Goal: Task Accomplishment & Management: Manage account settings

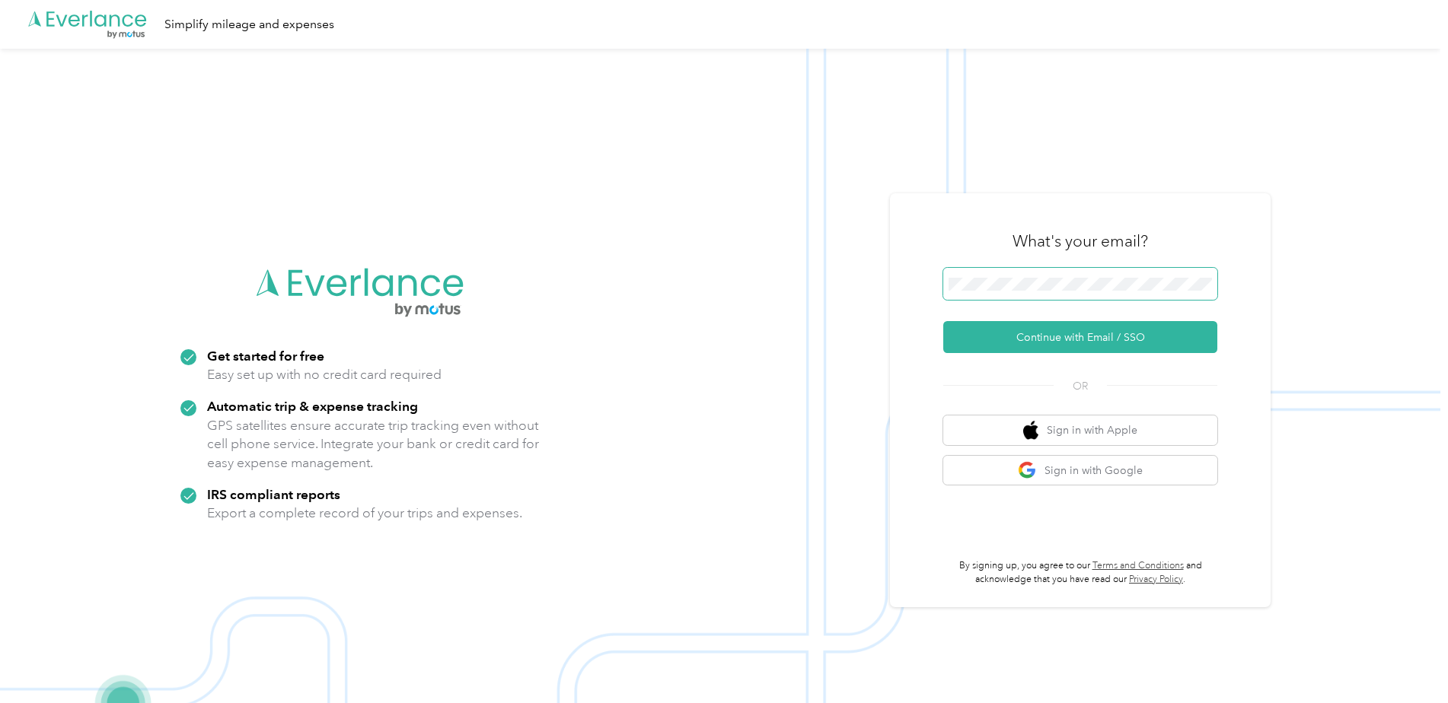
click at [1017, 273] on span at bounding box center [1080, 284] width 274 height 32
click at [968, 346] on button "Continue with Email / SSO" at bounding box center [1080, 337] width 274 height 32
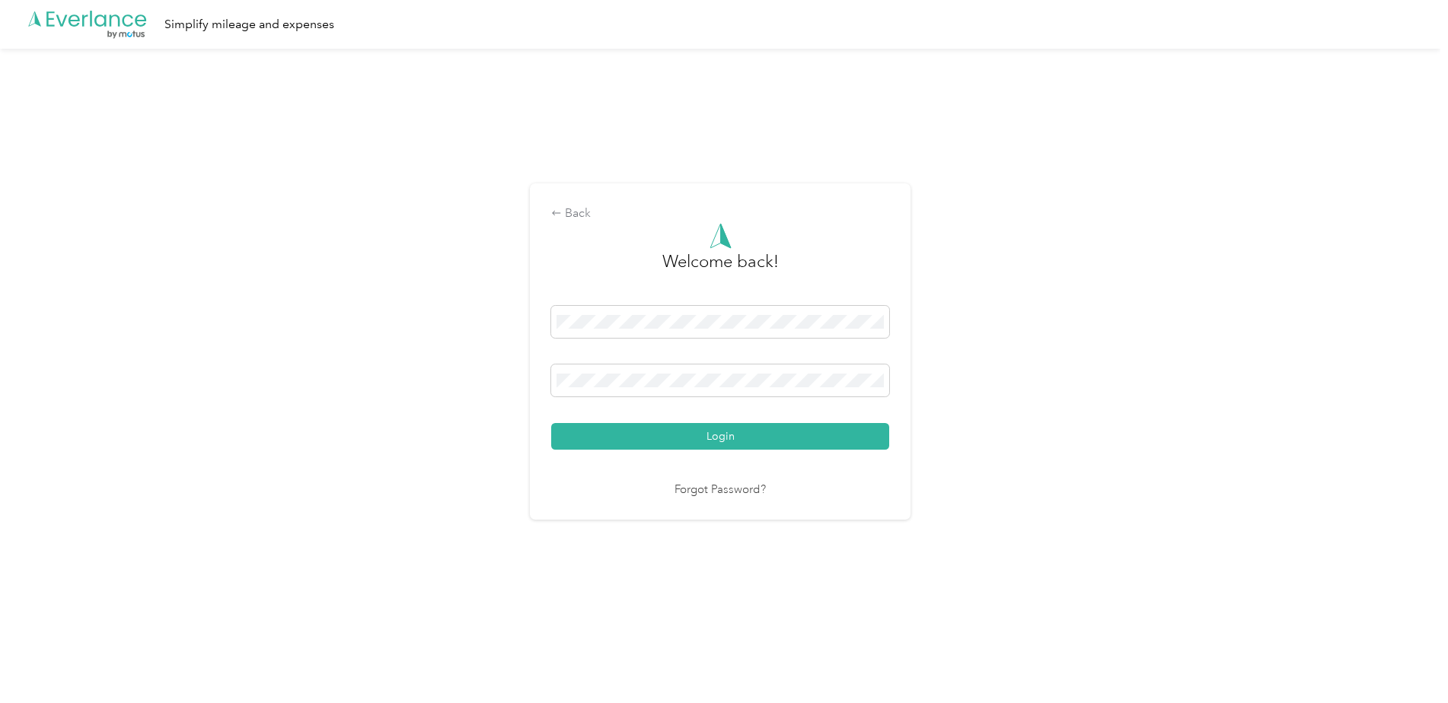
click at [735, 431] on button "Login" at bounding box center [720, 436] width 338 height 27
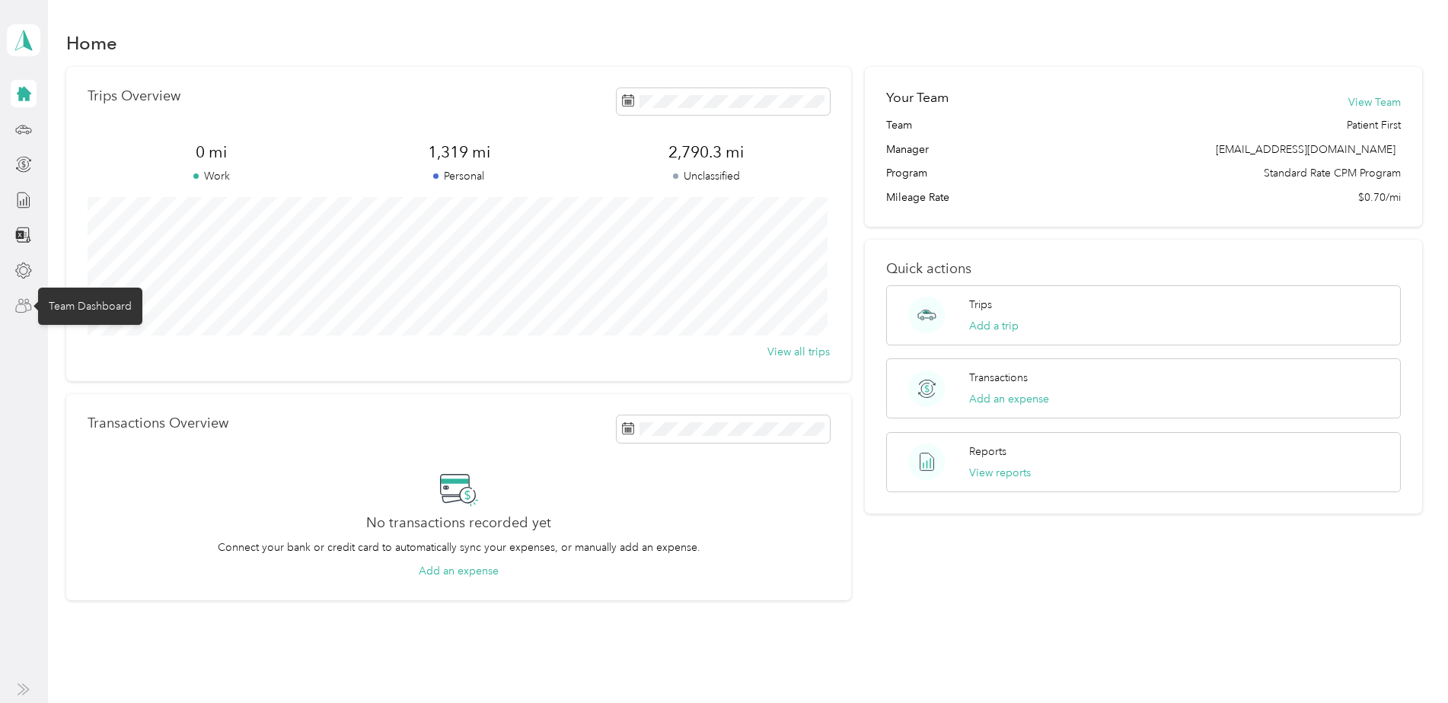
click at [21, 311] on icon at bounding box center [23, 306] width 17 height 17
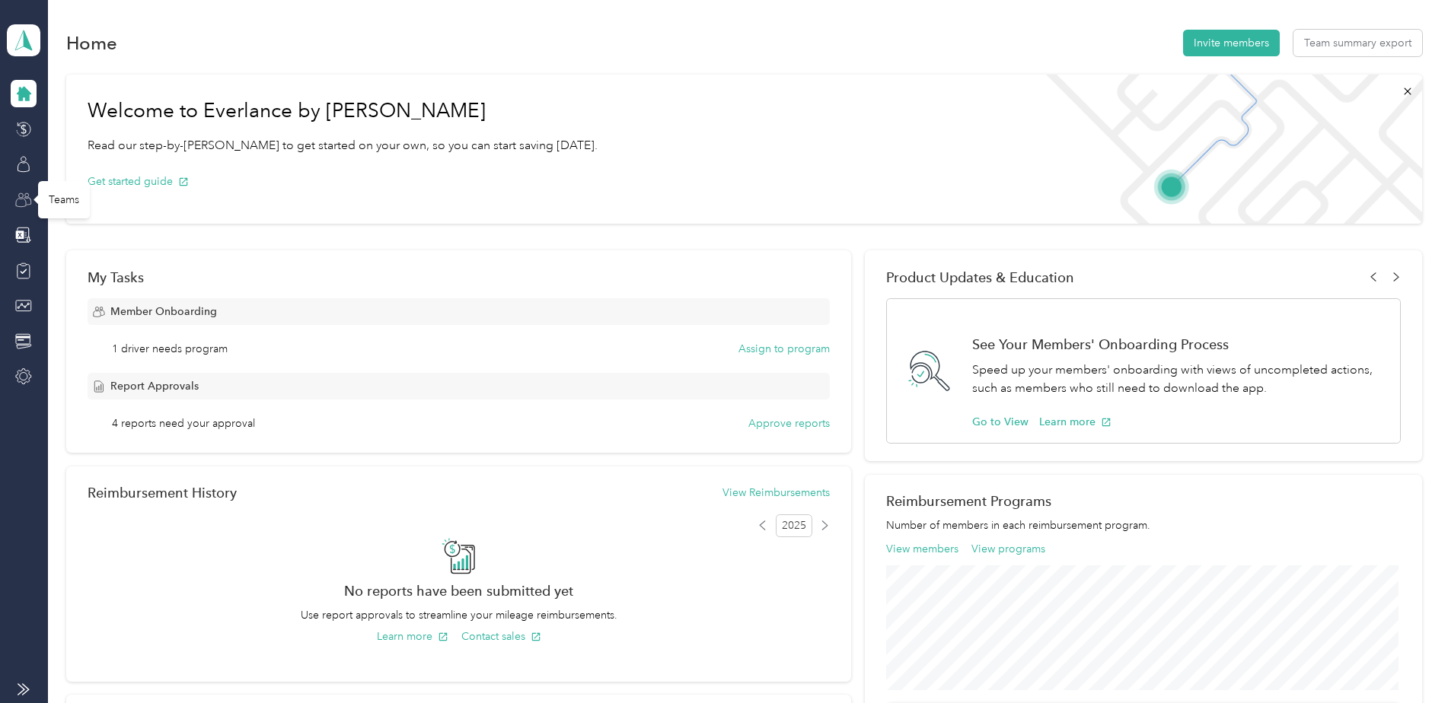
click at [30, 201] on icon at bounding box center [23, 200] width 17 height 17
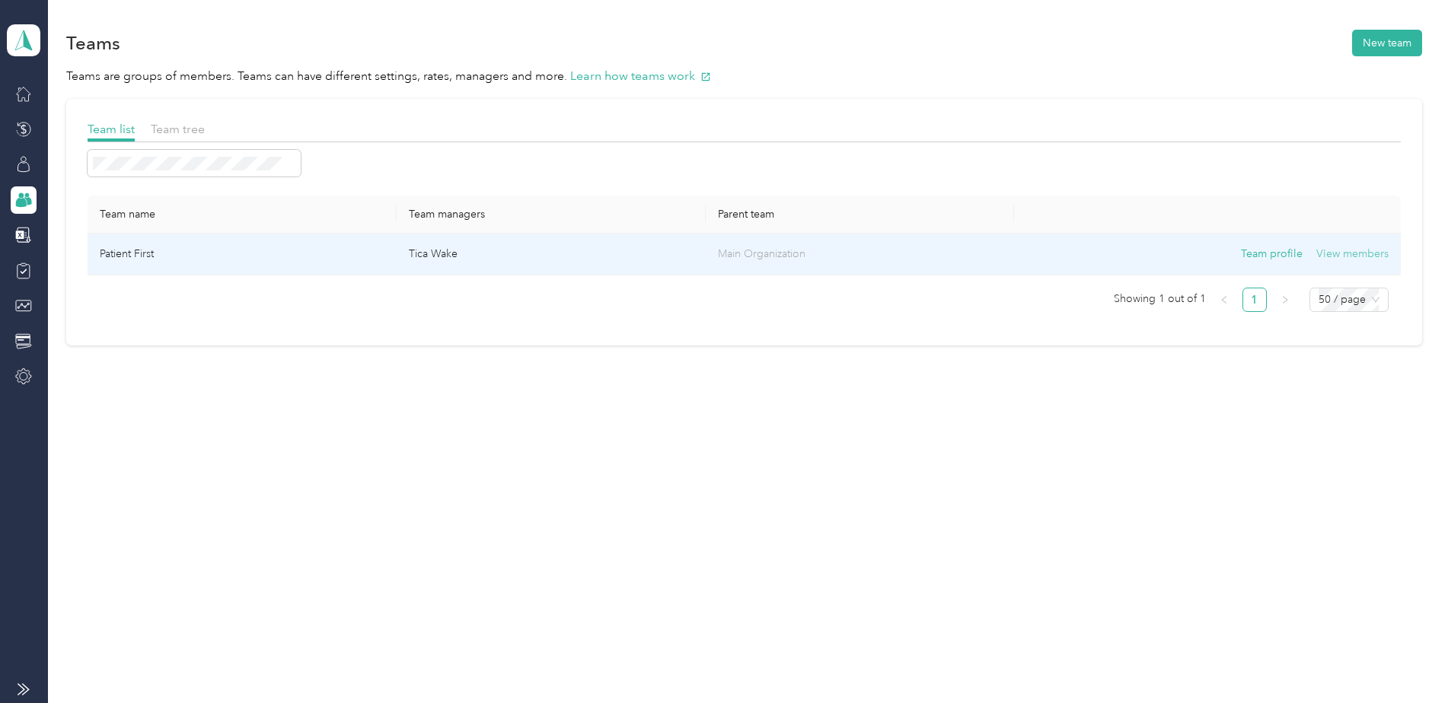
click at [1343, 252] on button "View members" at bounding box center [1352, 254] width 72 height 17
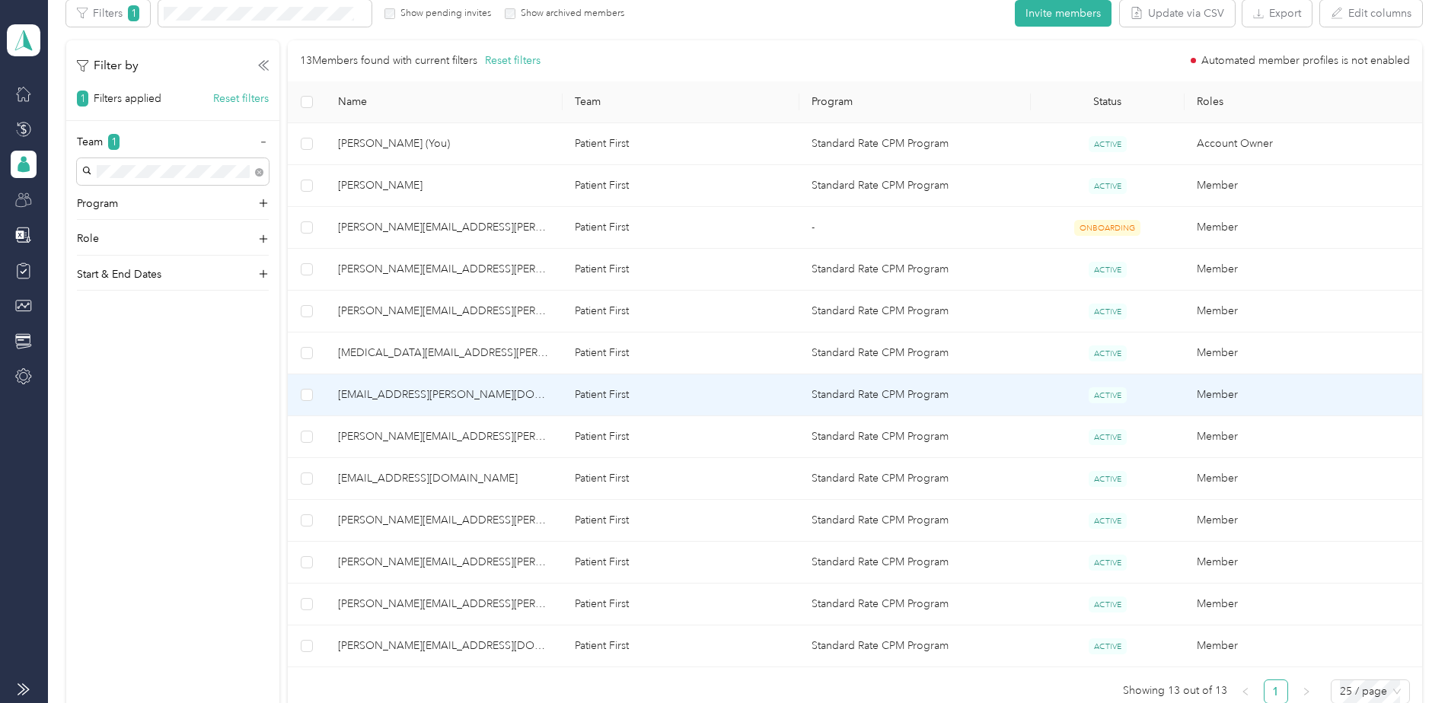
scroll to position [304, 0]
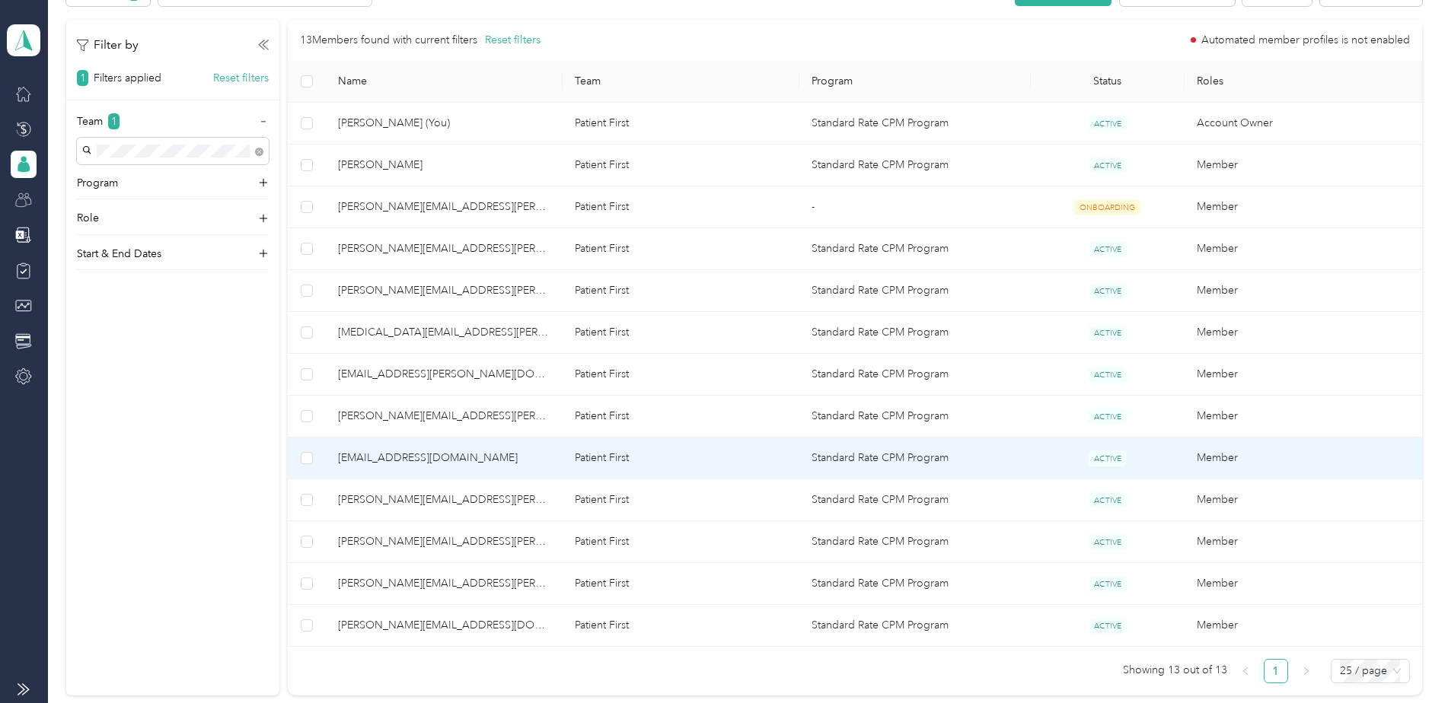
click at [384, 455] on span "[EMAIL_ADDRESS][DOMAIN_NAME]" at bounding box center [444, 458] width 212 height 17
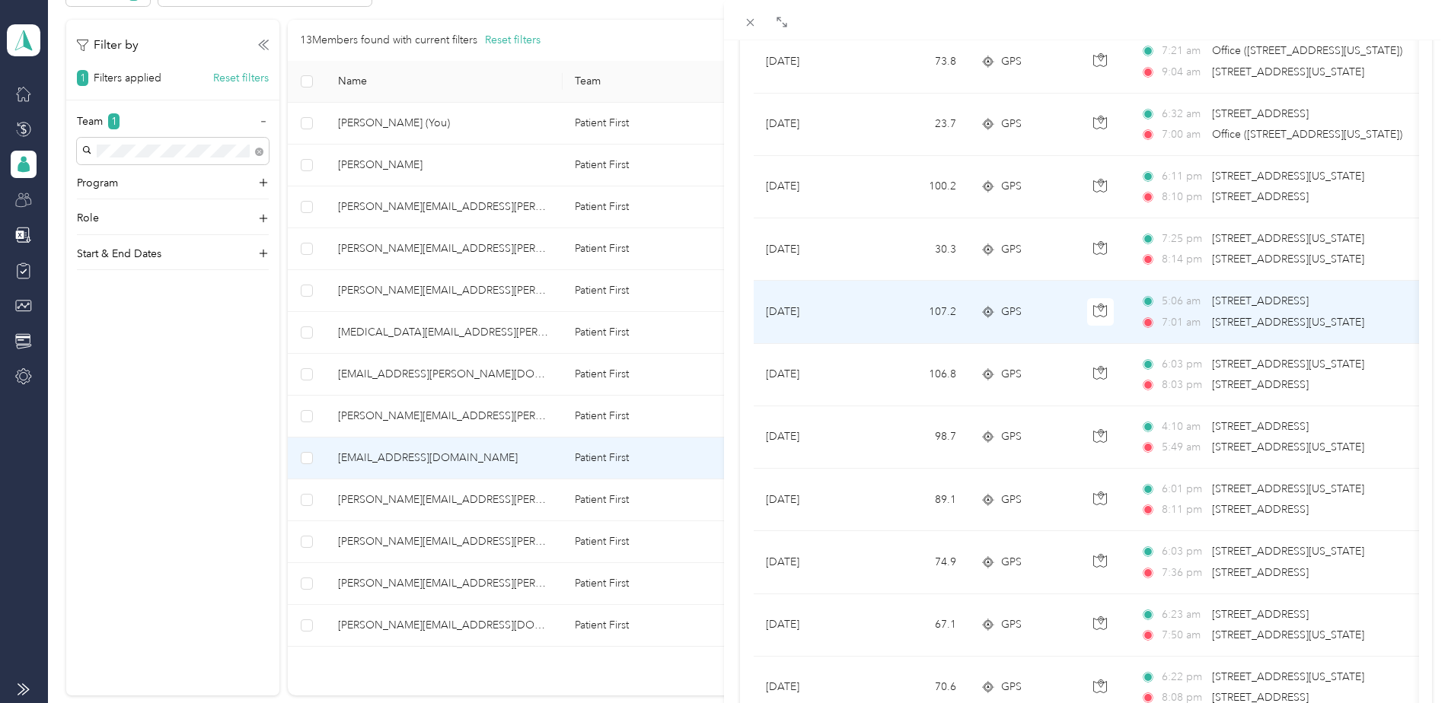
drag, startPoint x: 1397, startPoint y: 459, endPoint x: 757, endPoint y: 312, distance: 656.1
click at [757, 312] on tbody "[DATE] 27.4 GPS 7:22 am [STREET_ADDRESS][PERSON_NAME] 7:57 am [STREET_ADDRESS][…" at bounding box center [1276, 500] width 1044 height 1565
copy tbody "[DATE] 107.2 GPS 5:06 am [STREET_ADDRESS] 7:01 am [STREET_ADDRESS][US_STATE] $7…"
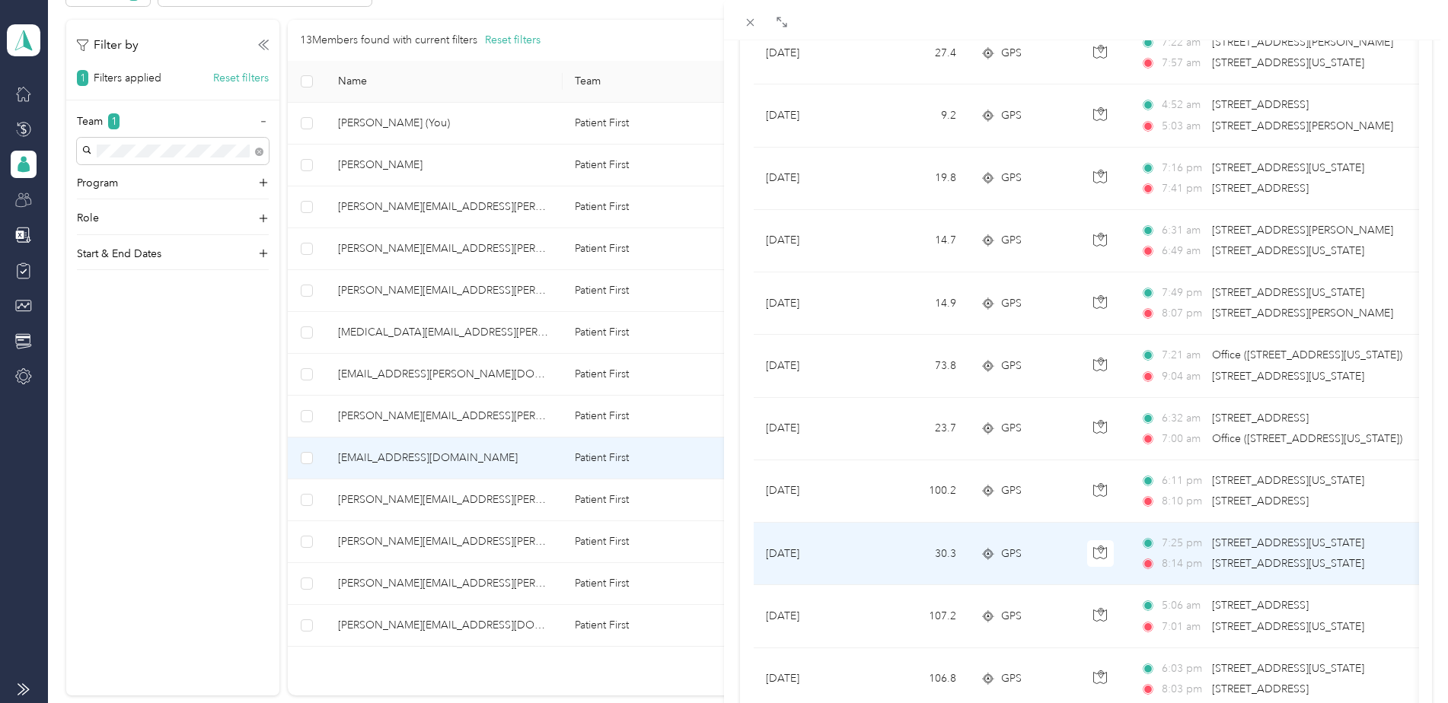
scroll to position [304, 0]
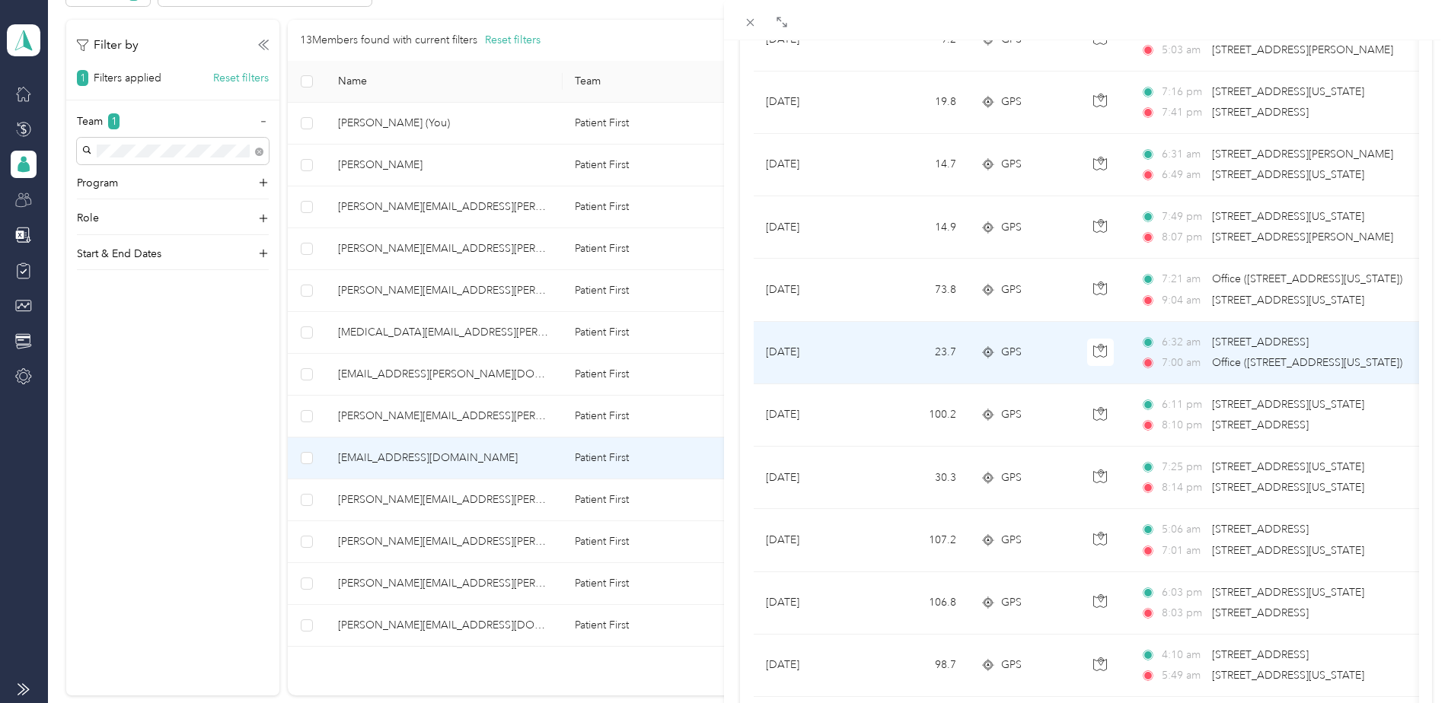
drag, startPoint x: 1395, startPoint y: 489, endPoint x: 757, endPoint y: 368, distance: 649.2
copy tbody "[DATE] 23.7 GPS 6:[GEOGRAPHIC_DATA][STREET_ADDRESS][GEOGRAPHIC_DATA] 7:00 am Of…"
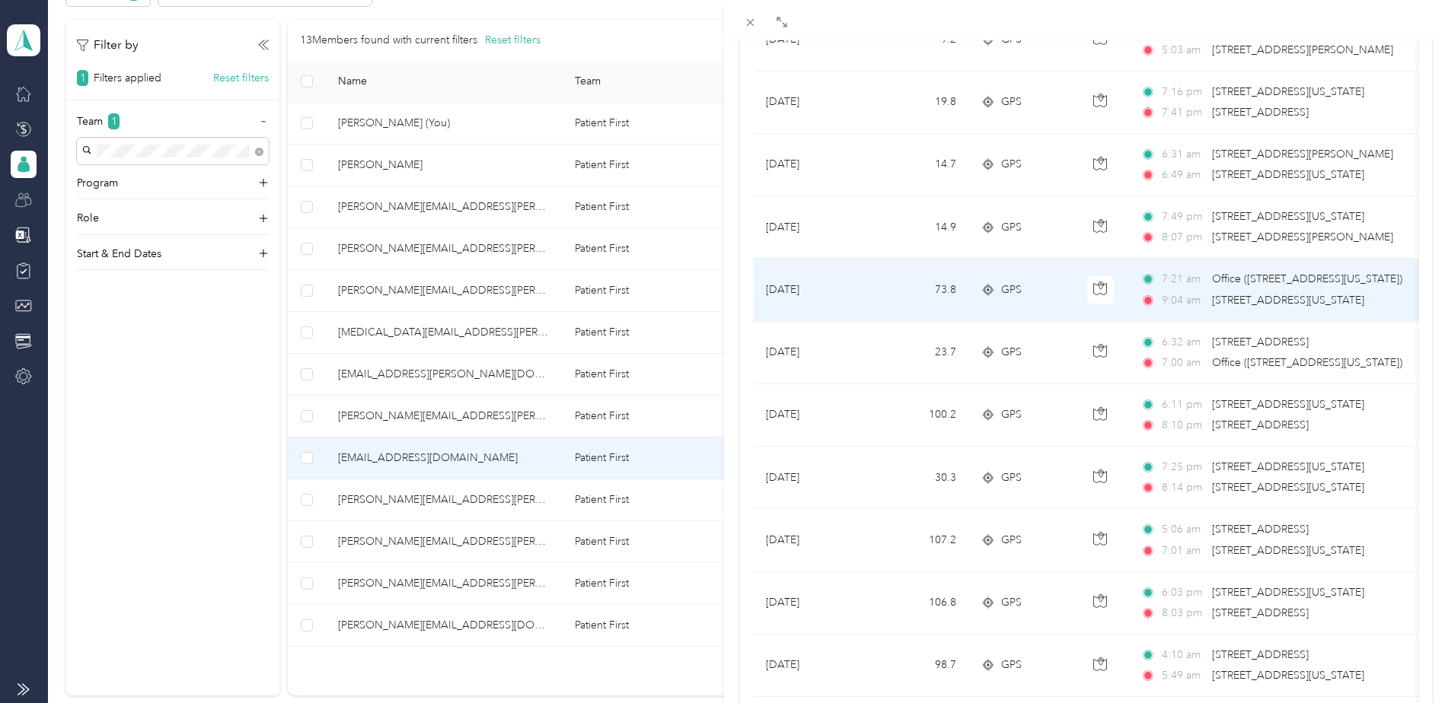
drag, startPoint x: 1394, startPoint y: 308, endPoint x: 755, endPoint y: 300, distance: 639.4
click at [755, 300] on tr "[DATE] 73.8 GPS 7:21 am Office ([STREET_ADDRESS][US_STATE]) 9:04 am [STREET_ADD…" at bounding box center [1276, 290] width 1044 height 62
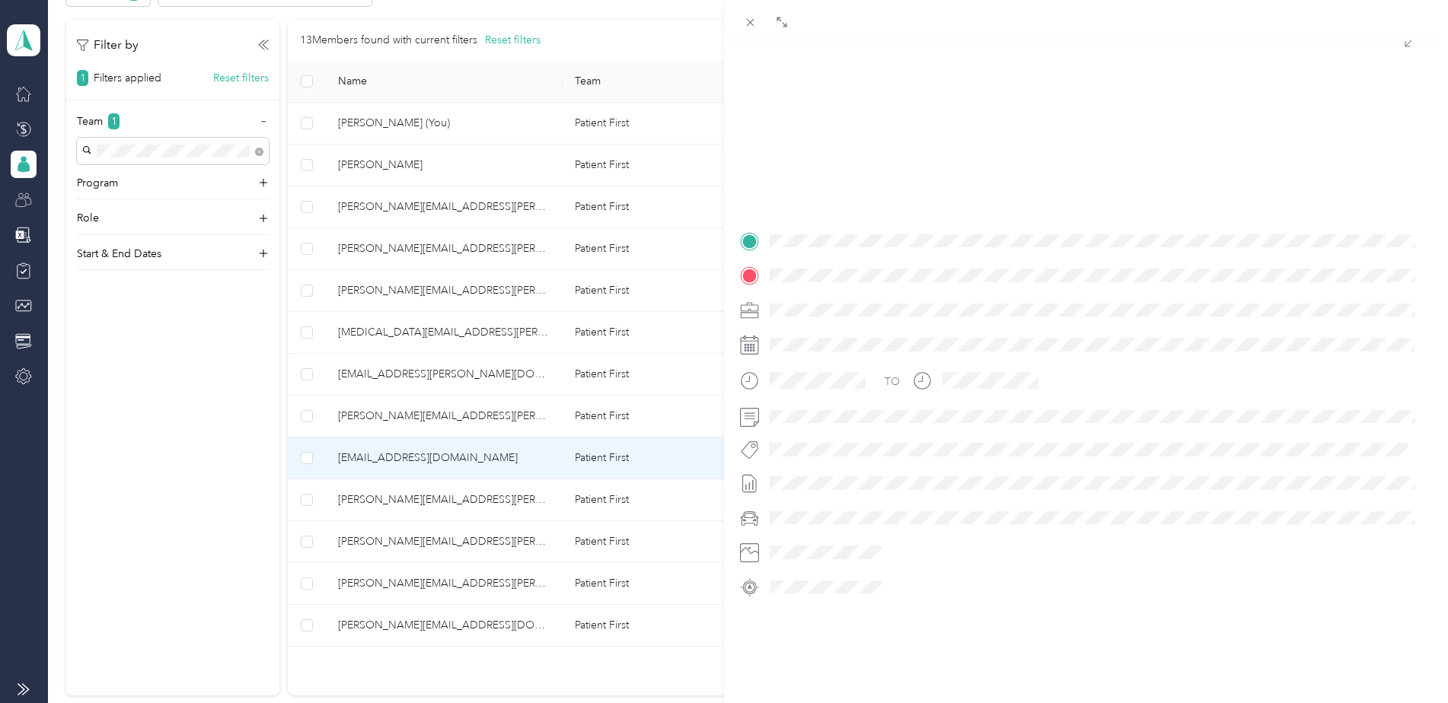
scroll to position [175, 0]
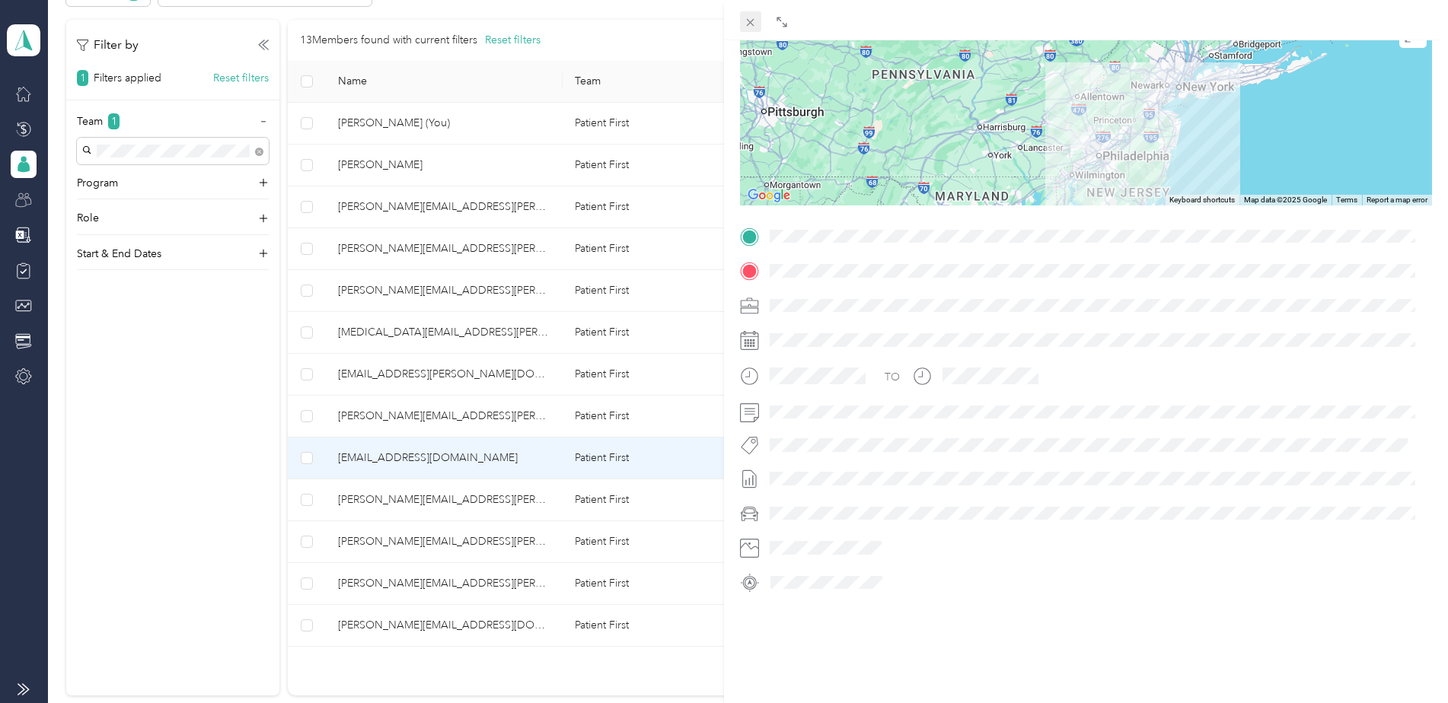
click at [754, 21] on icon at bounding box center [750, 22] width 13 height 13
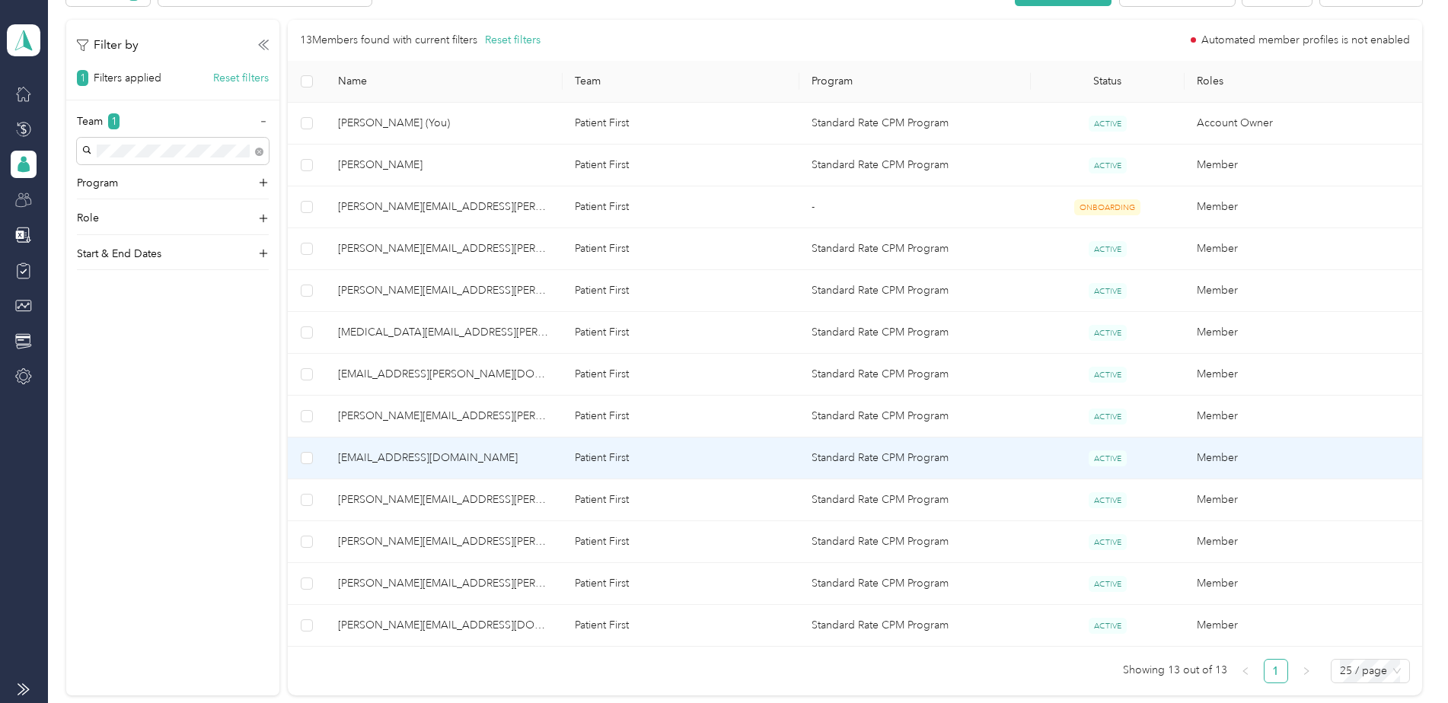
click at [361, 464] on span "[EMAIL_ADDRESS][DOMAIN_NAME]" at bounding box center [444, 458] width 212 height 17
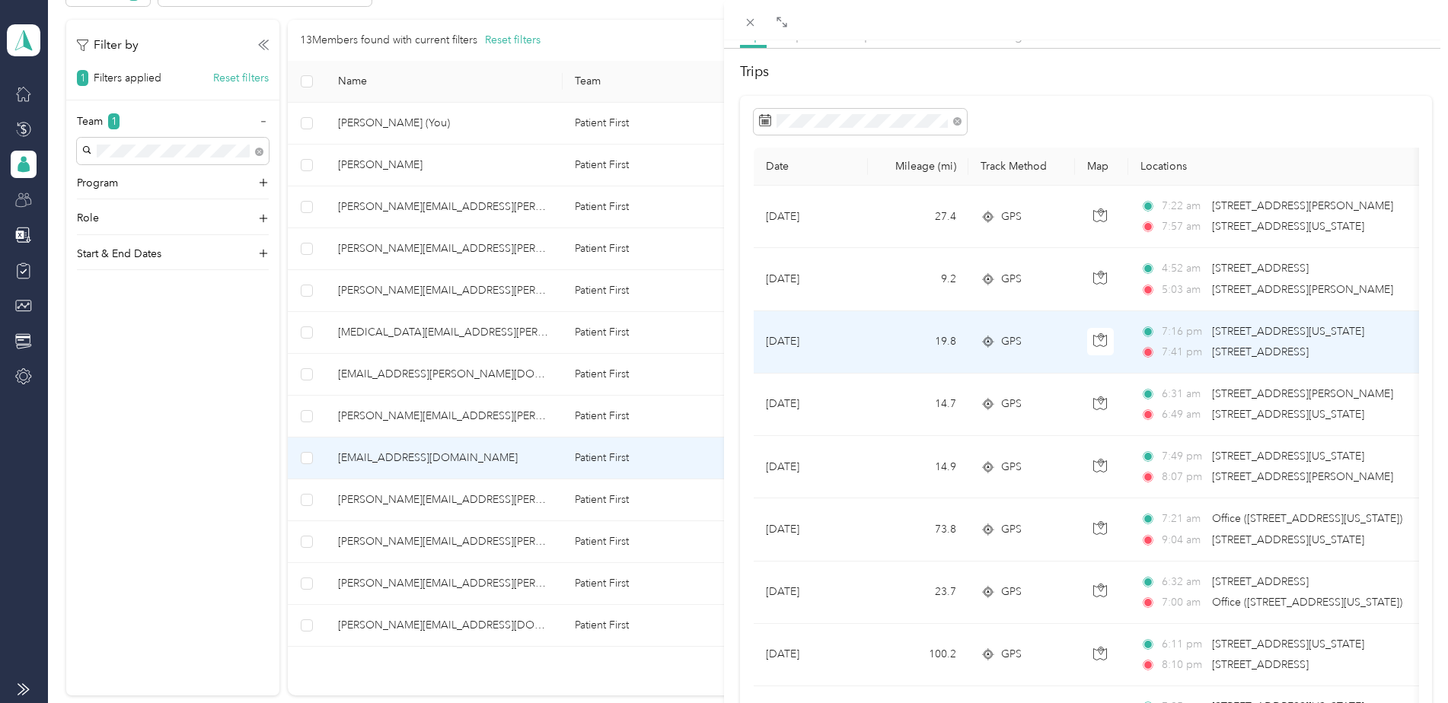
scroll to position [152, 0]
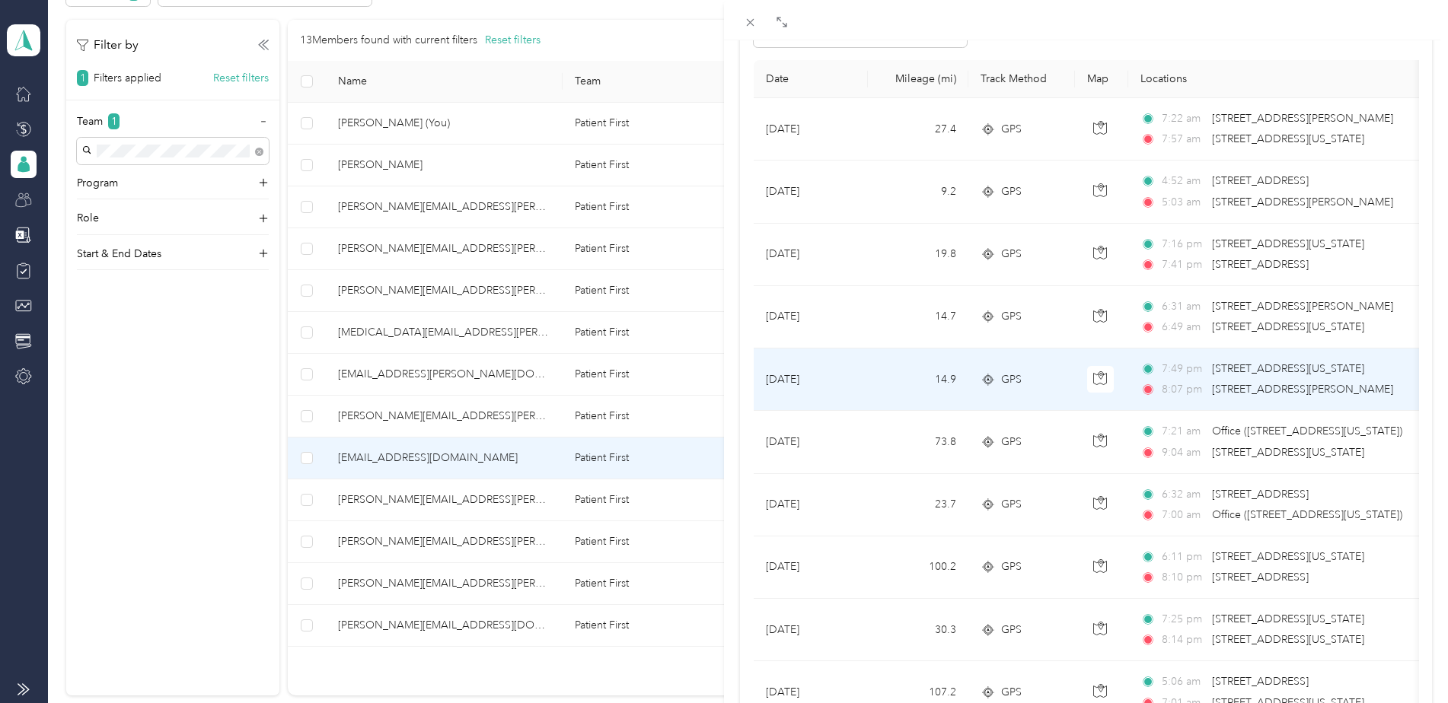
drag, startPoint x: 1405, startPoint y: 401, endPoint x: 756, endPoint y: 395, distance: 649.3
click at [756, 395] on tr "[DATE] 14.9 GPS 7:49 pm [STREET_ADDRESS][US_STATE] 8:07 pm [STREET_ADDRESS][PER…" at bounding box center [1276, 380] width 1044 height 62
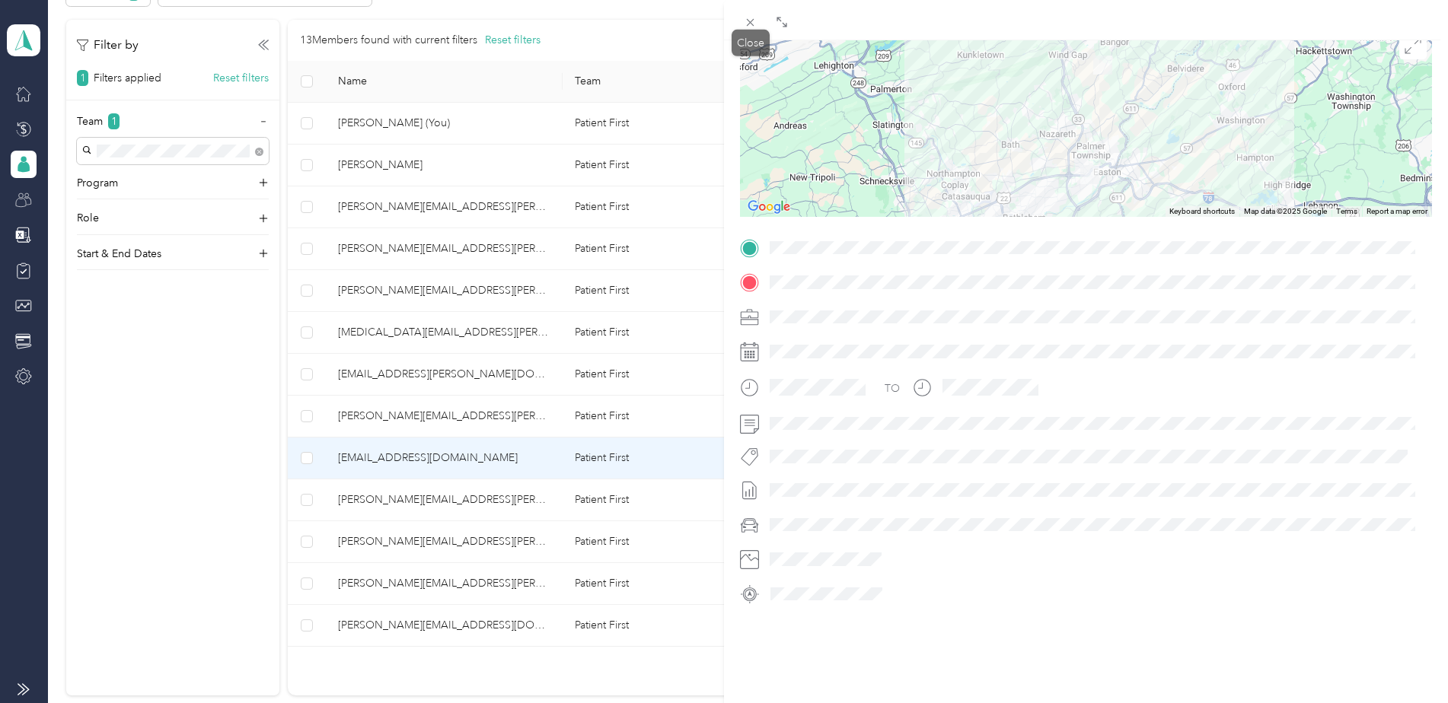
click at [747, 27] on icon at bounding box center [750, 22] width 13 height 13
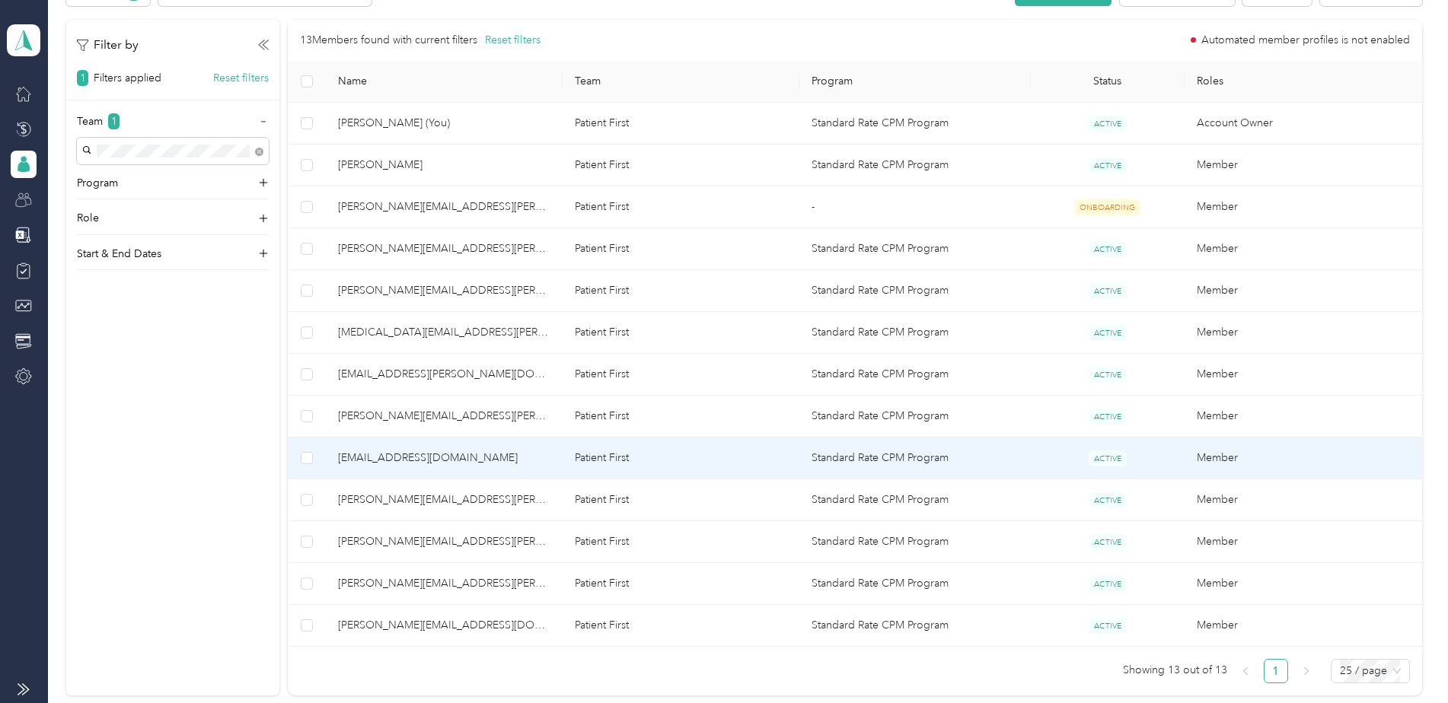
click at [361, 452] on span "[EMAIL_ADDRESS][DOMAIN_NAME]" at bounding box center [444, 458] width 212 height 17
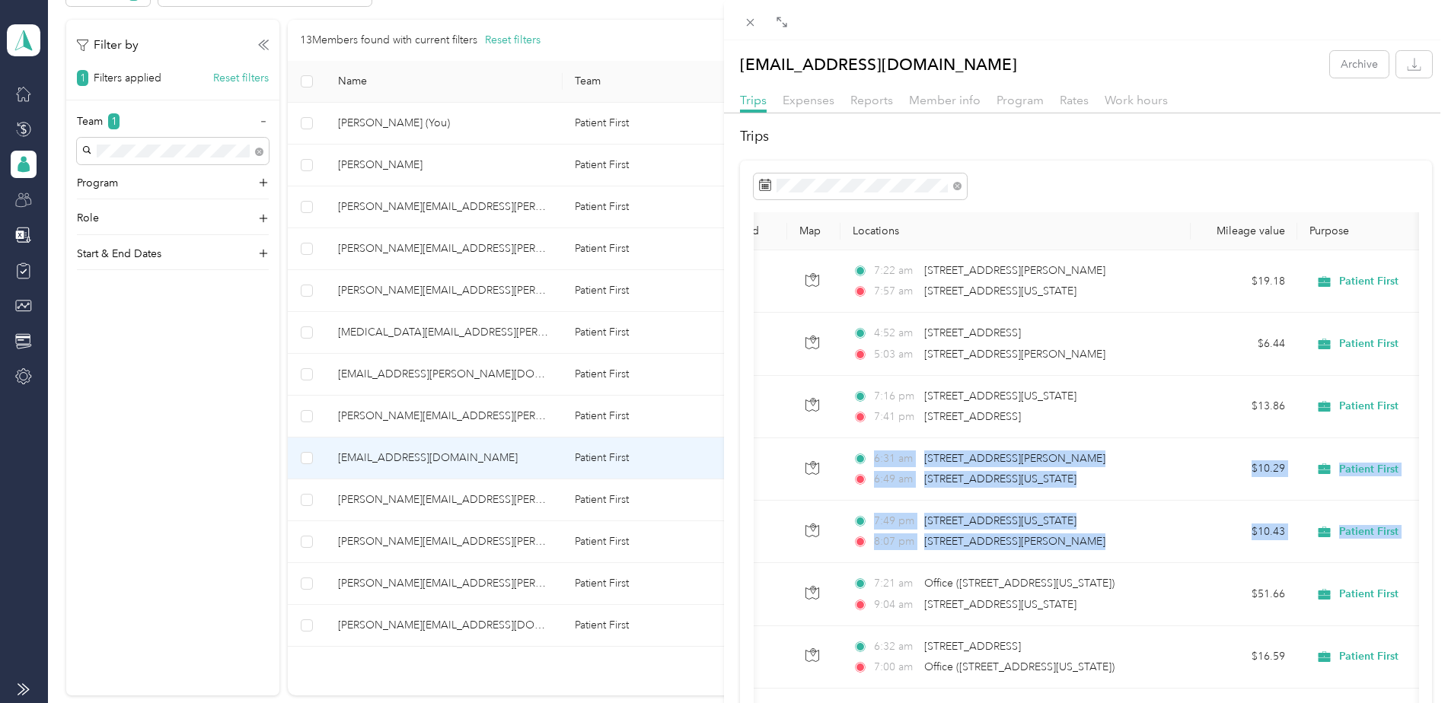
scroll to position [0, 390]
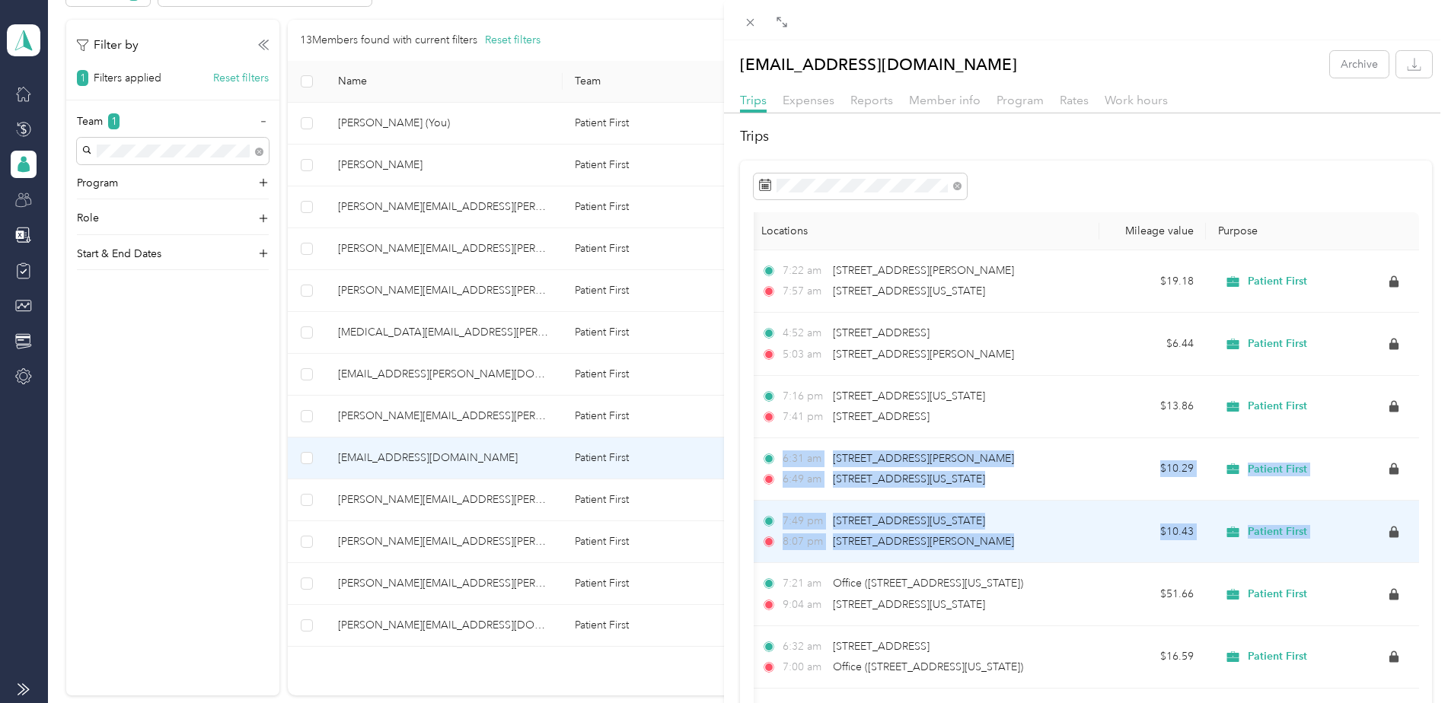
drag, startPoint x: 765, startPoint y: 499, endPoint x: 1407, endPoint y: 527, distance: 642.3
copy tbody "[DATE] 14.7 GPS 6:31 am [STREET_ADDRESS][PERSON_NAME] 6:49 am [STREET_ADDRESS][…"
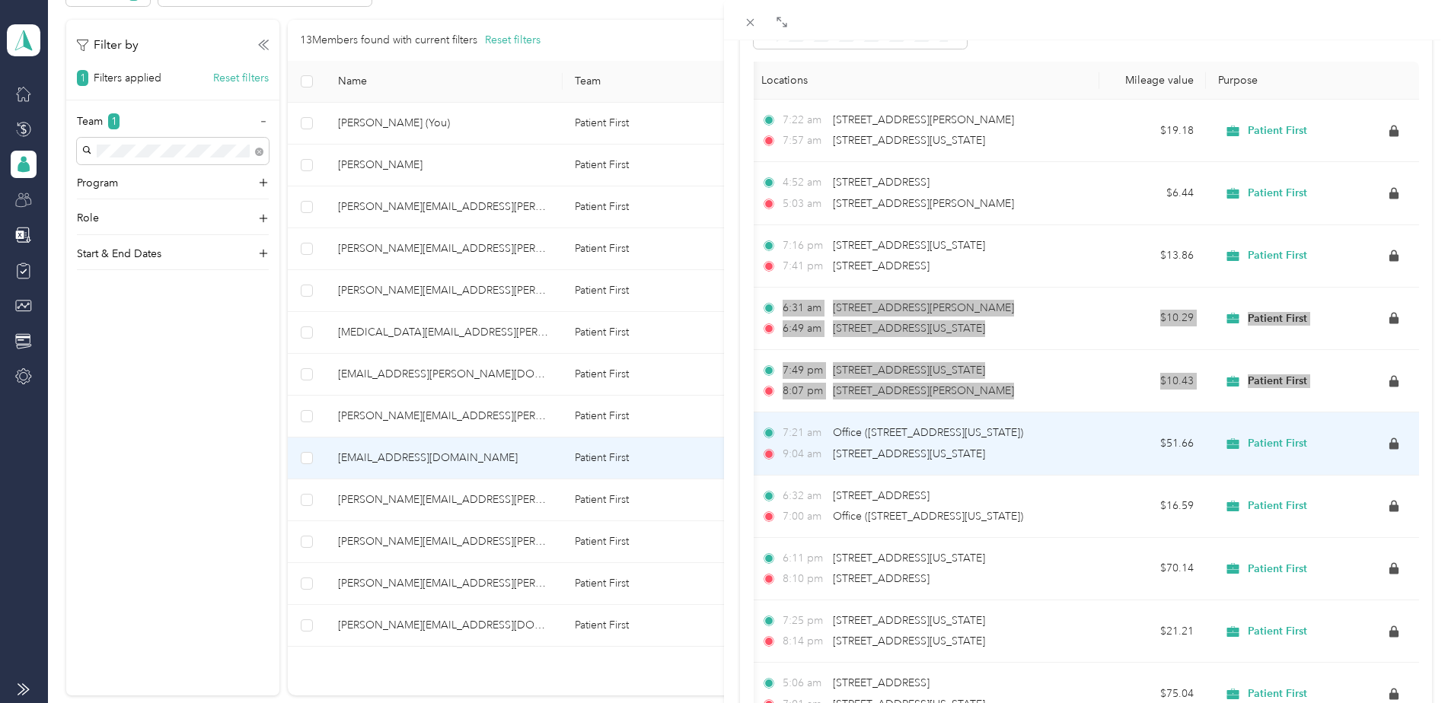
scroll to position [152, 0]
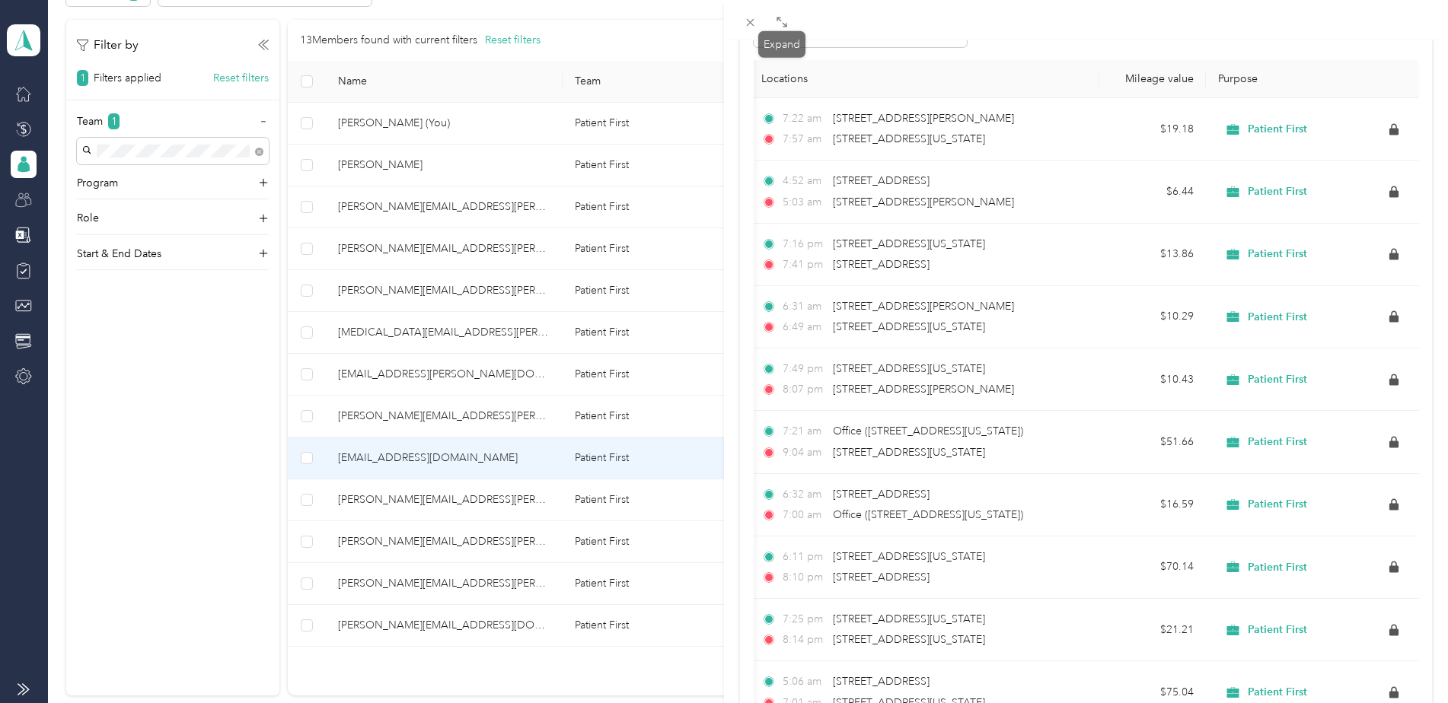
drag, startPoint x: 777, startPoint y: 18, endPoint x: 770, endPoint y: 32, distance: 15.7
click at [777, 18] on icon at bounding box center [778, 19] width 5 height 5
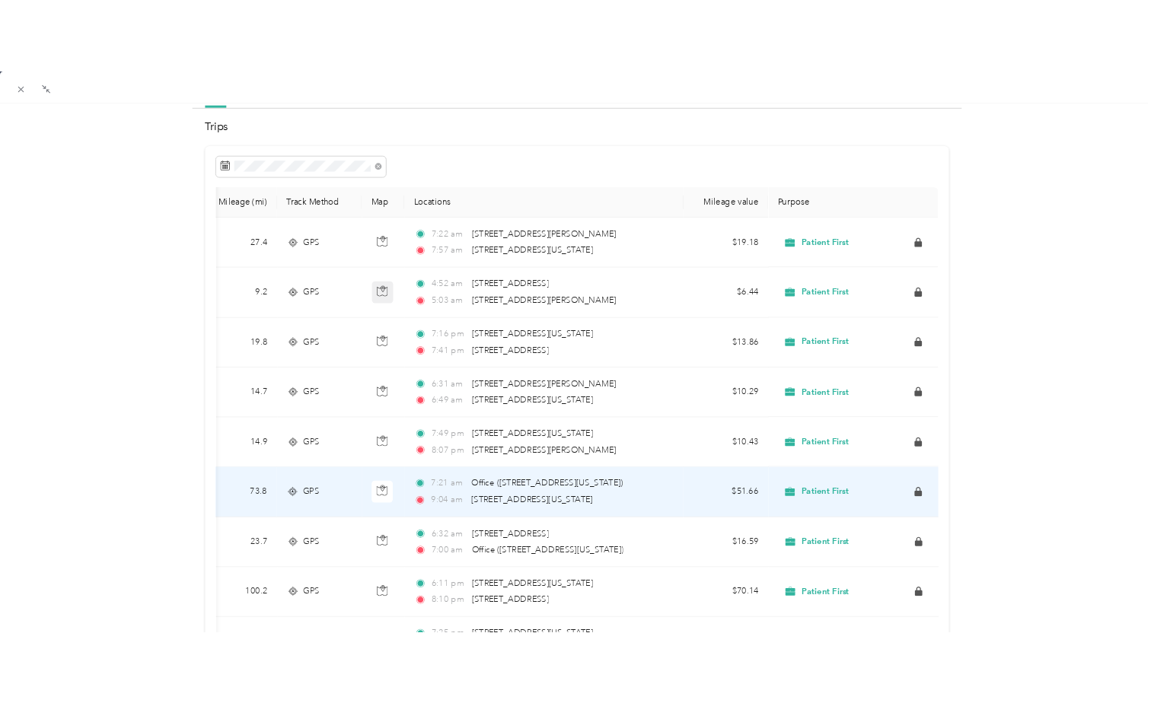
scroll to position [0, 0]
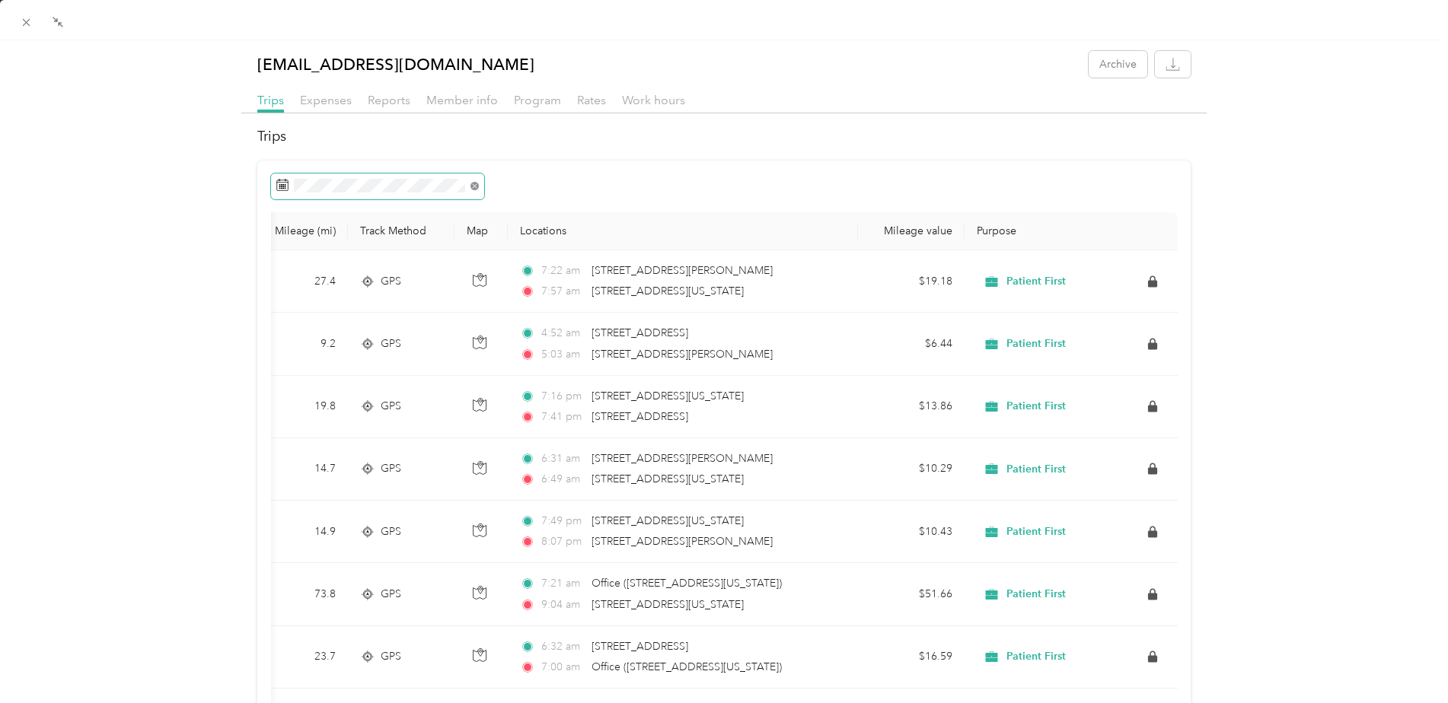
click at [473, 183] on icon at bounding box center [474, 186] width 8 height 8
click at [297, 270] on icon at bounding box center [295, 273] width 15 height 15
click at [384, 326] on div "1" at bounding box center [388, 326] width 20 height 19
click at [291, 445] on div "31" at bounding box center [290, 446] width 20 height 19
click at [1165, 65] on icon "button" at bounding box center [1172, 64] width 14 height 14
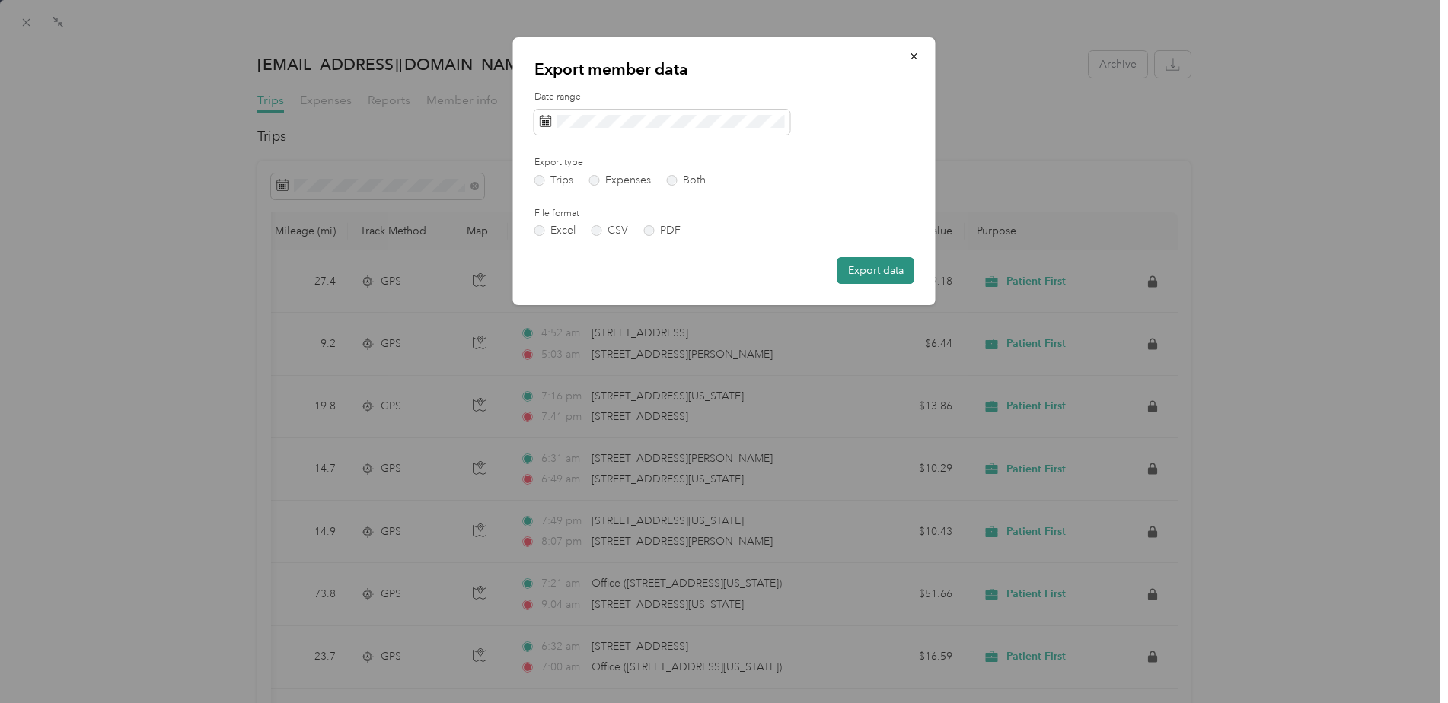
click at [875, 273] on button "Export data" at bounding box center [875, 270] width 77 height 27
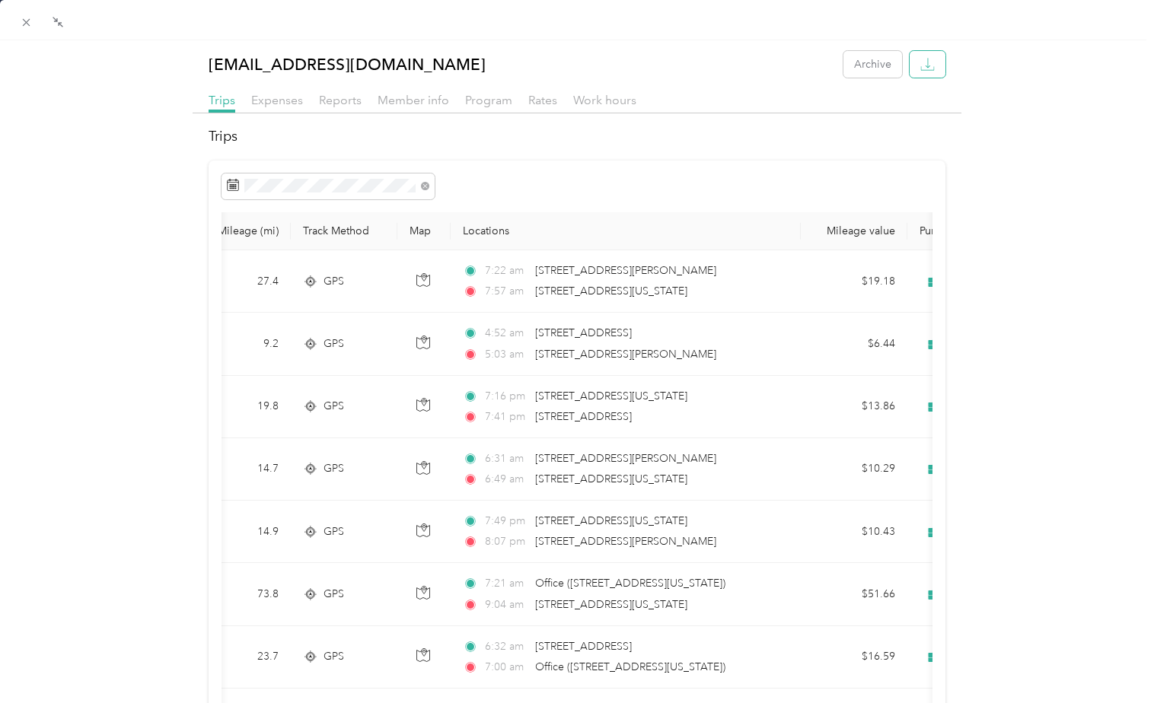
click at [923, 59] on icon "button" at bounding box center [927, 64] width 14 height 14
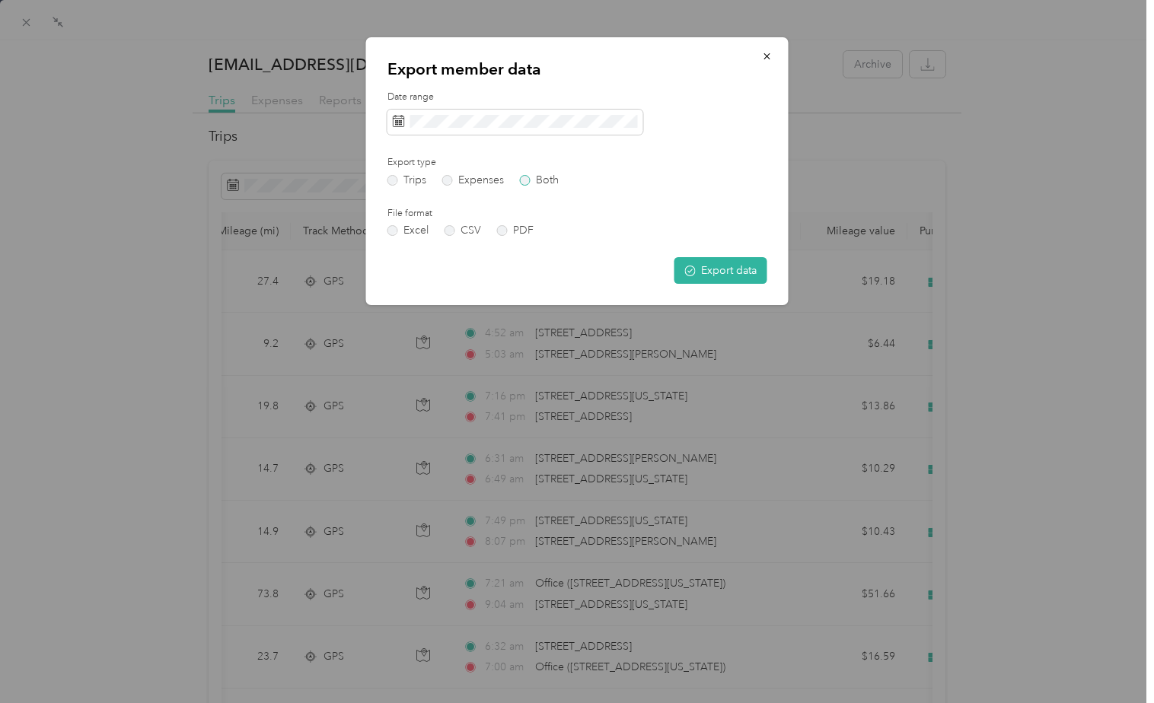
click at [522, 183] on label "Both" at bounding box center [539, 180] width 39 height 11
drag, startPoint x: 735, startPoint y: 273, endPoint x: 706, endPoint y: 291, distance: 33.6
click at [735, 273] on button "Export data" at bounding box center [720, 270] width 93 height 27
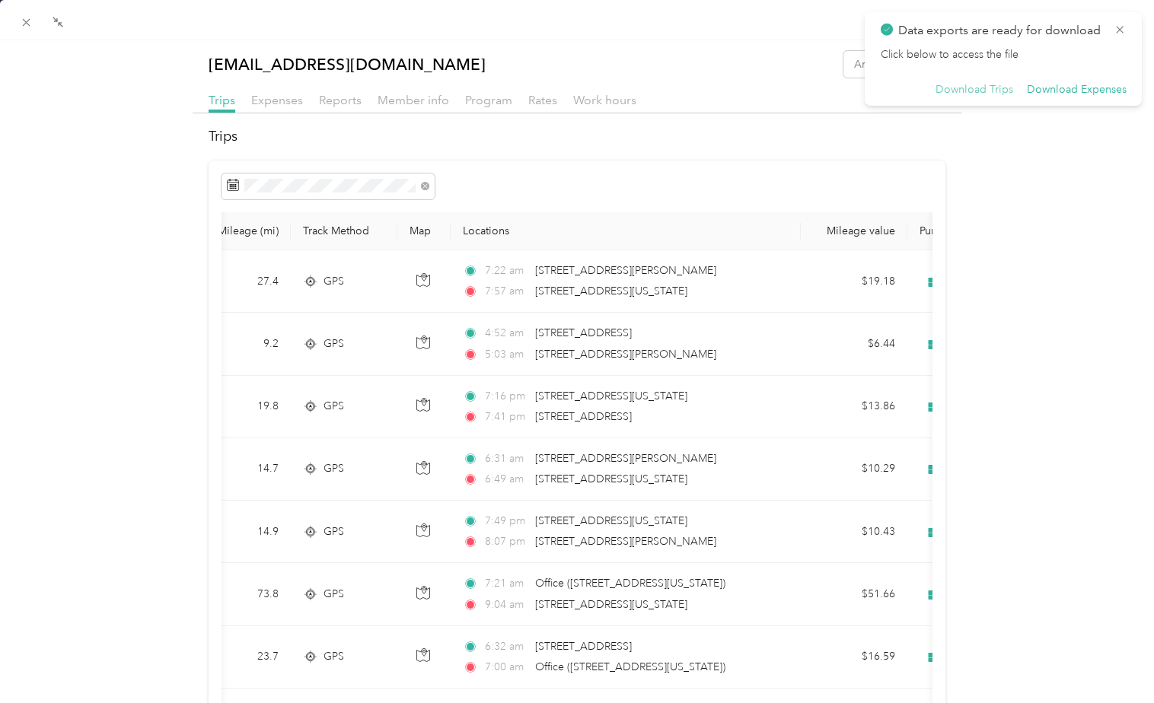
click at [970, 90] on button "Download Trips" at bounding box center [974, 90] width 78 height 14
click at [1056, 92] on button "Download Expenses" at bounding box center [1077, 90] width 100 height 14
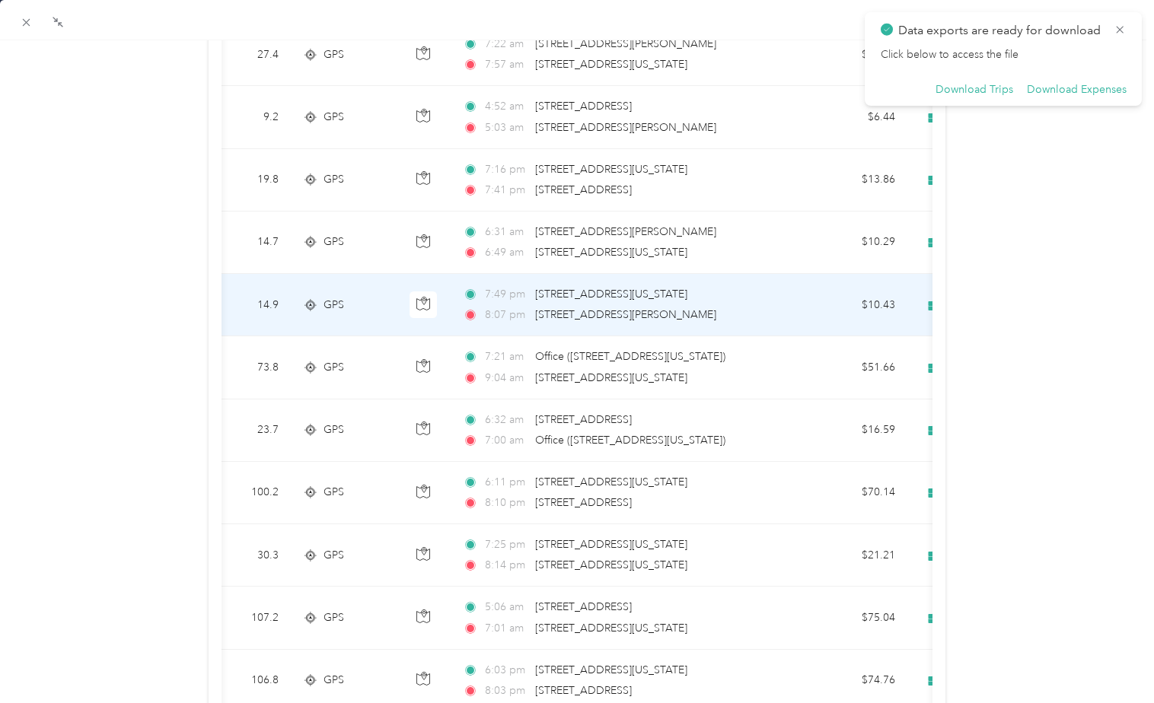
scroll to position [228, 0]
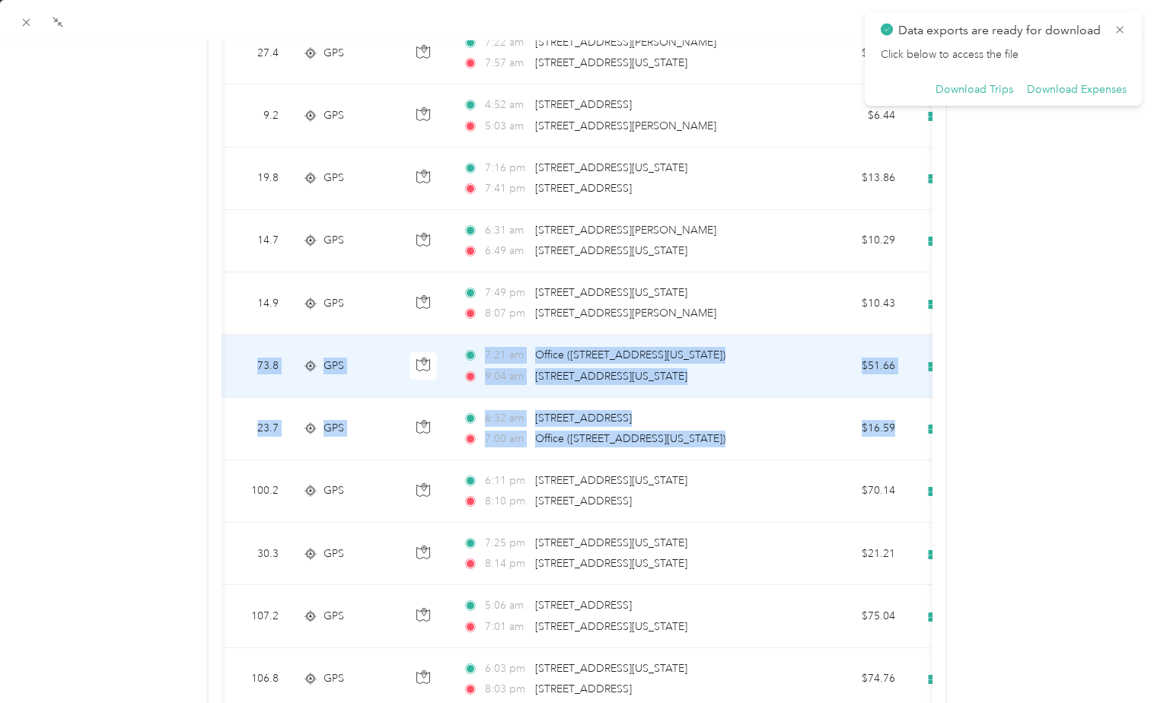
drag, startPoint x: 899, startPoint y: 402, endPoint x: 259, endPoint y: 364, distance: 641.3
click at [259, 364] on tbody "[DATE] 27.4 GPS 7:22 am [STREET_ADDRESS][PERSON_NAME] 7:57 am [STREET_ADDRESS][…" at bounding box center [598, 523] width 1044 height 1002
copy tbody "73.8 GPS 7:21 am Office ([STREET_ADDRESS][US_STATE]) 9:04 am [STREET_ADDRESS][U…"
click at [594, 354] on span "Office ([STREET_ADDRESS][US_STATE])" at bounding box center [630, 355] width 190 height 13
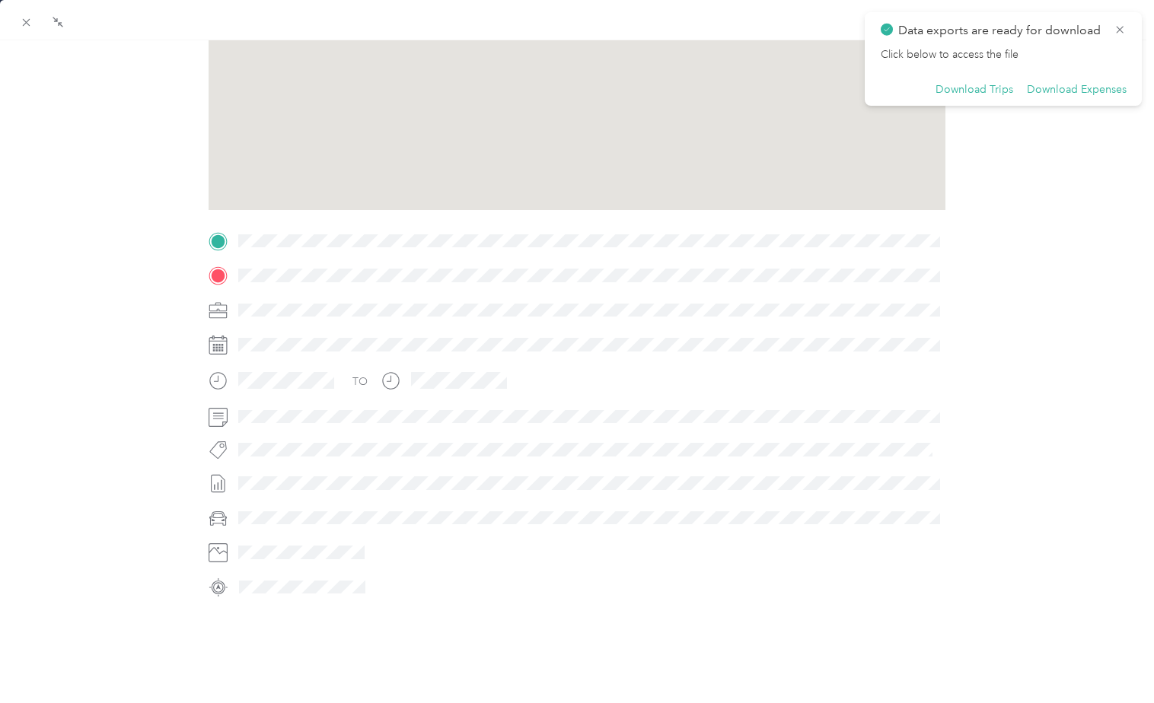
scroll to position [202, 0]
